Goal: Task Accomplishment & Management: Complete application form

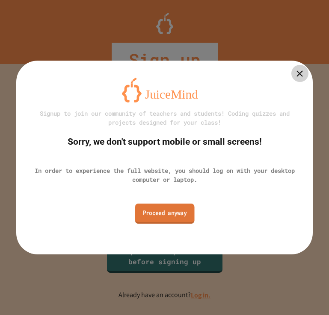
click at [161, 211] on link "Proceed anyway" at bounding box center [164, 213] width 59 height 20
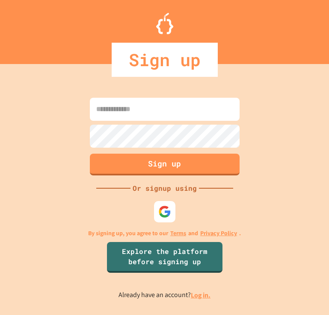
click at [149, 111] on input at bounding box center [165, 109] width 150 height 23
click at [154, 214] on div at bounding box center [164, 211] width 23 height 23
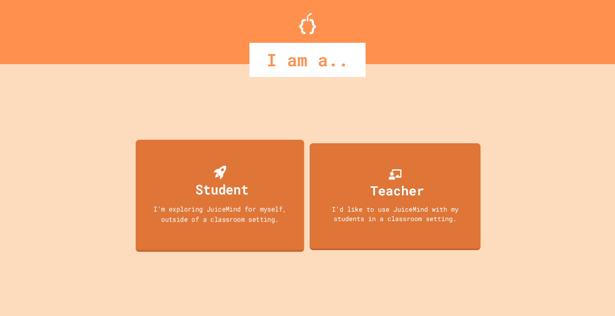
click at [258, 173] on div "Student I'm exploring JuiceMind for myself, outside of a classroom setting." at bounding box center [220, 195] width 169 height 112
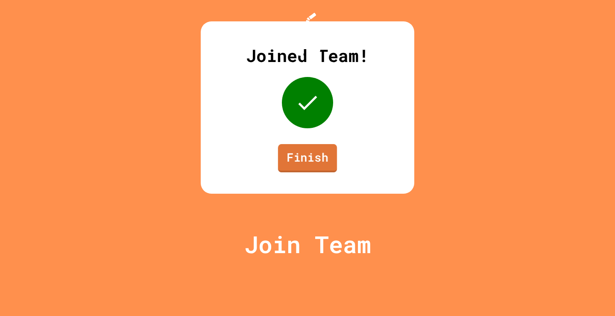
click at [318, 172] on link "Finish" at bounding box center [307, 158] width 59 height 28
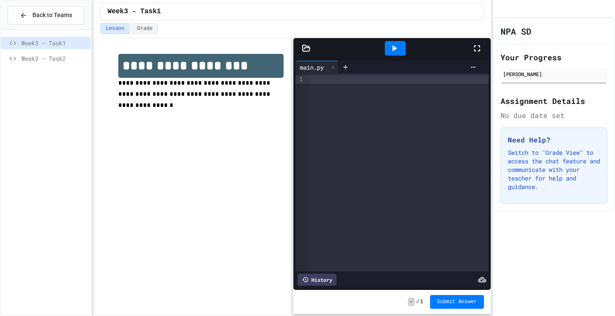
drag, startPoint x: 439, startPoint y: 46, endPoint x: 356, endPoint y: 41, distance: 83.4
click at [328, 41] on div at bounding box center [395, 48] width 153 height 23
click at [328, 48] on div at bounding box center [395, 48] width 153 height 23
click at [328, 50] on icon at bounding box center [477, 48] width 6 height 6
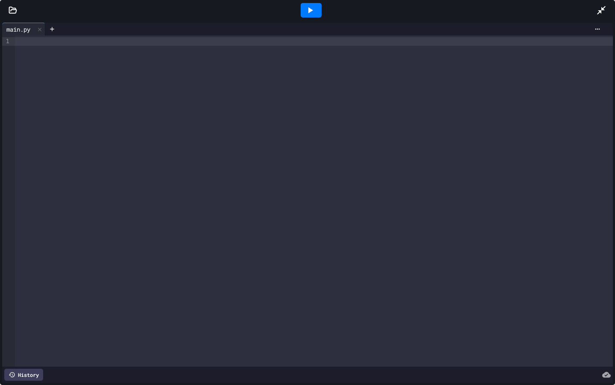
click at [328, 9] on icon at bounding box center [601, 10] width 10 height 10
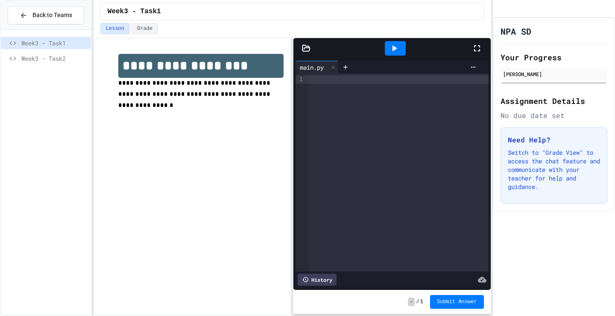
click at [328, 47] on div at bounding box center [395, 48] width 21 height 15
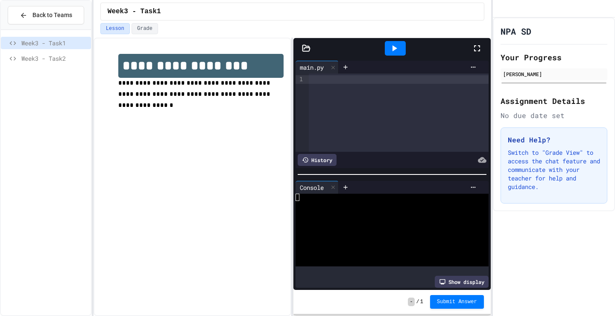
click at [328, 47] on div at bounding box center [395, 48] width 21 height 15
